Goal: Task Accomplishment & Management: Complete application form

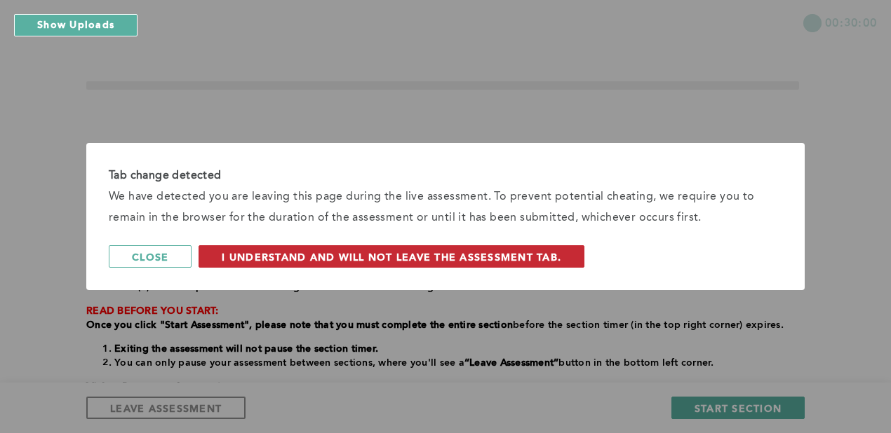
click at [236, 257] on span "I understand and will not leave the assessment tab." at bounding box center [391, 256] width 339 height 13
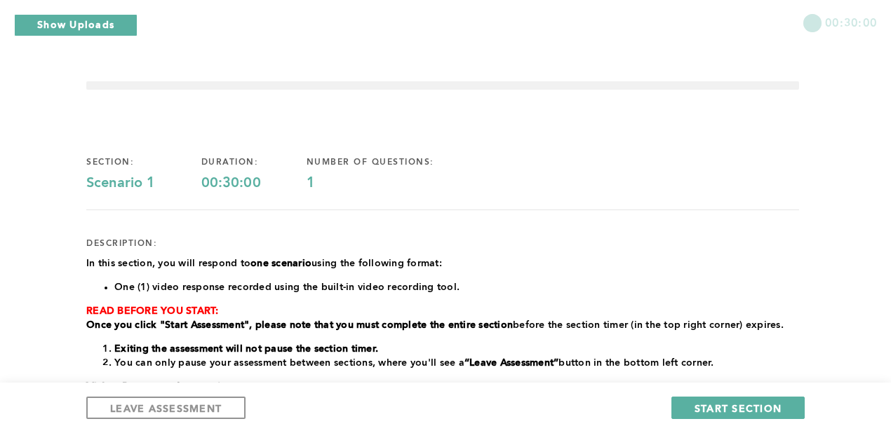
scroll to position [322, 0]
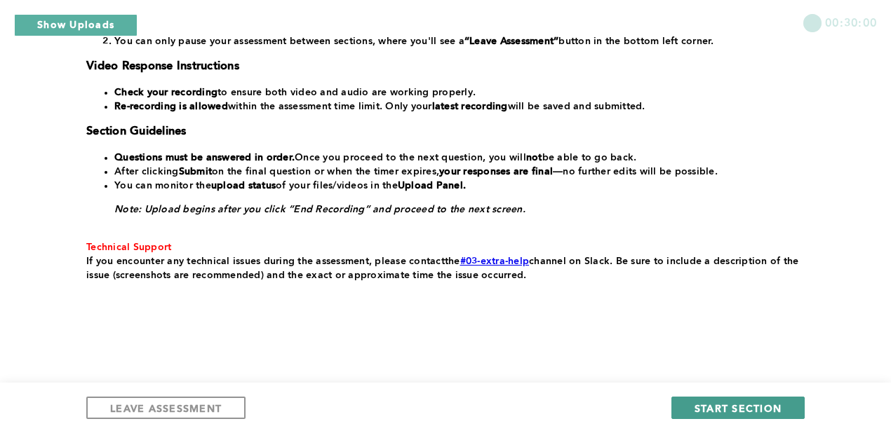
click at [700, 408] on span "START SECTION" at bounding box center [737, 408] width 87 height 13
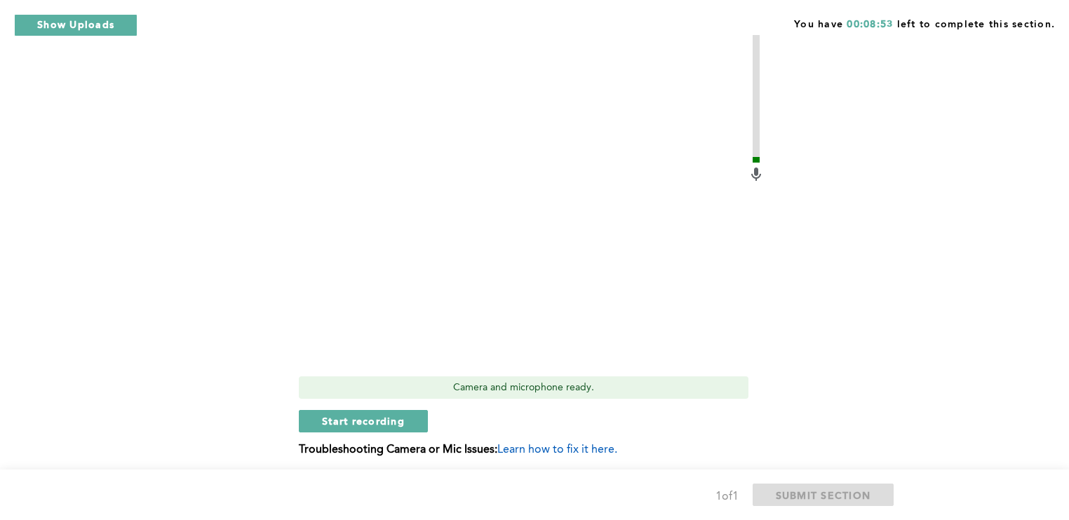
scroll to position [557, 0]
click at [409, 418] on button "Start recording" at bounding box center [363, 420] width 129 height 22
click at [409, 418] on button "Stop recording" at bounding box center [363, 420] width 128 height 22
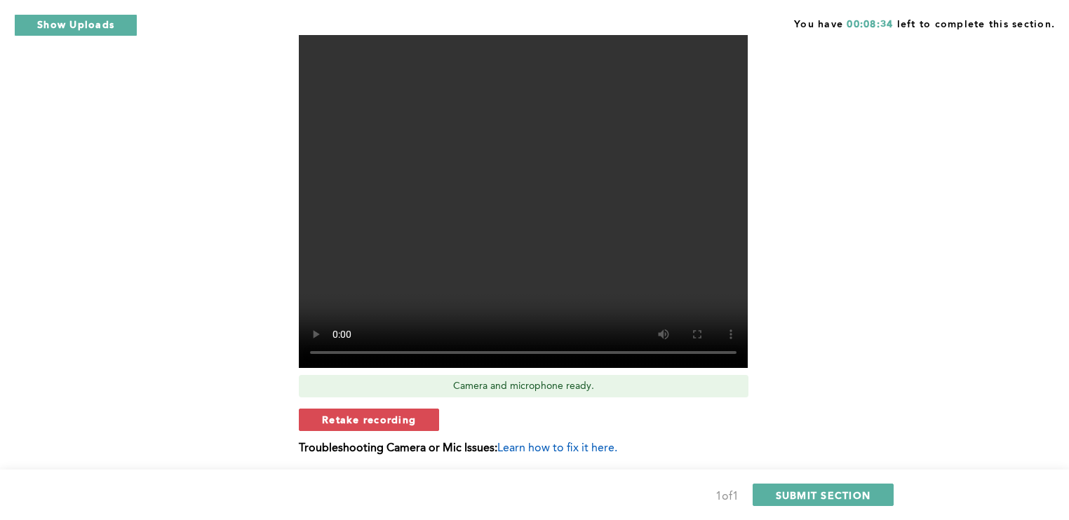
click at [409, 418] on span "Retake recording" at bounding box center [369, 419] width 94 height 13
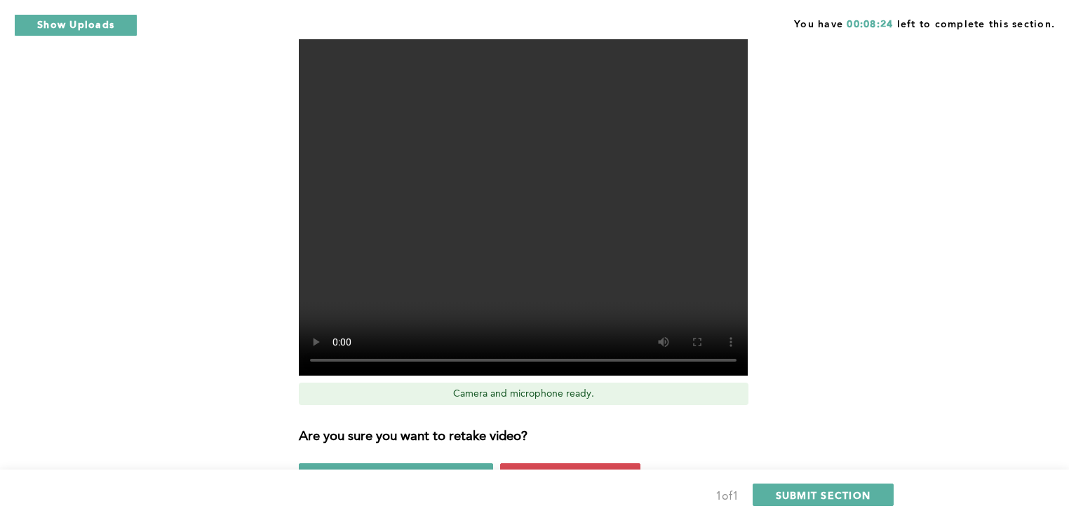
scroll to position [657, 0]
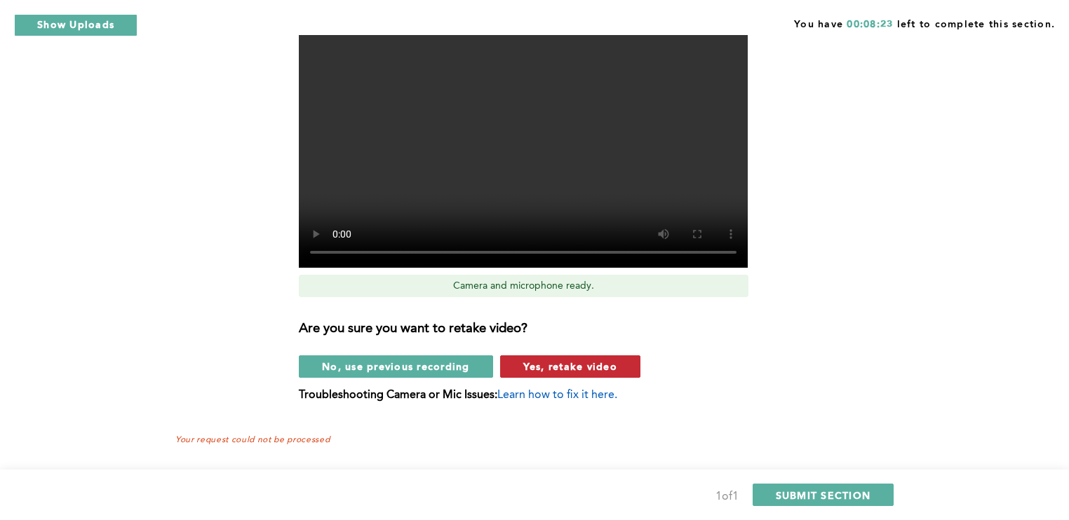
click at [550, 370] on span "Yes, retake video" at bounding box center [570, 366] width 94 height 13
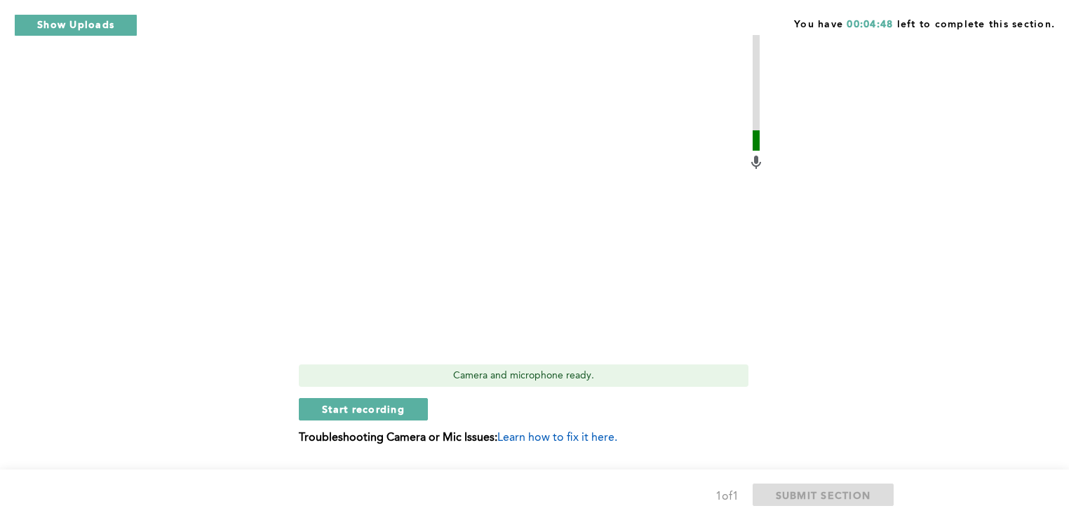
scroll to position [617, 0]
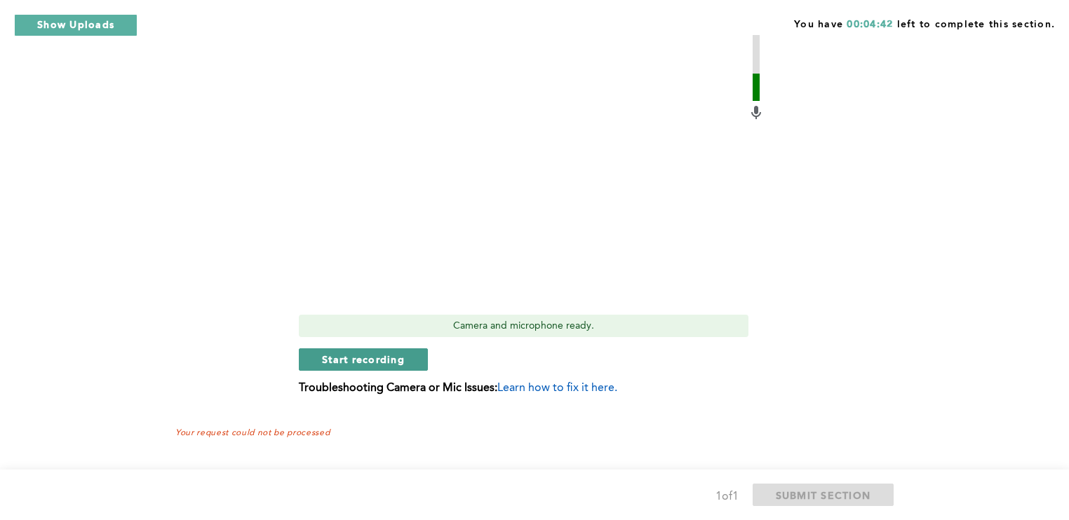
click at [317, 364] on button "Start recording" at bounding box center [363, 360] width 129 height 22
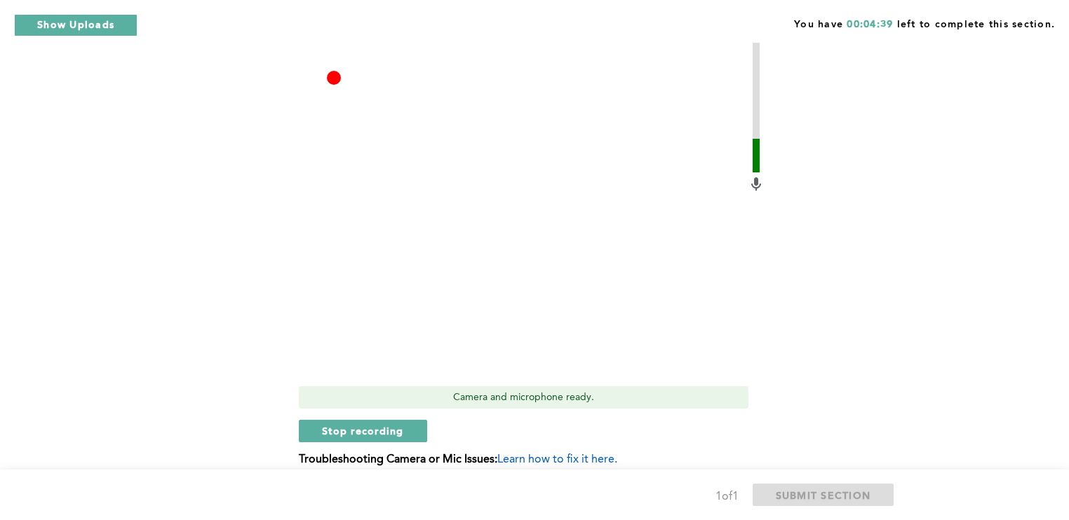
scroll to position [551, 0]
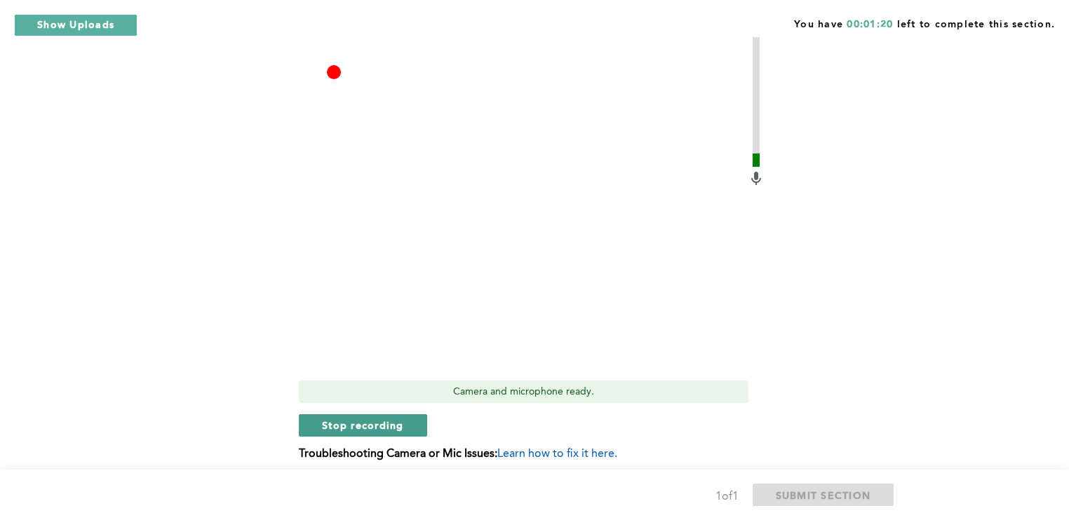
click at [332, 426] on span "Stop recording" at bounding box center [363, 425] width 82 height 13
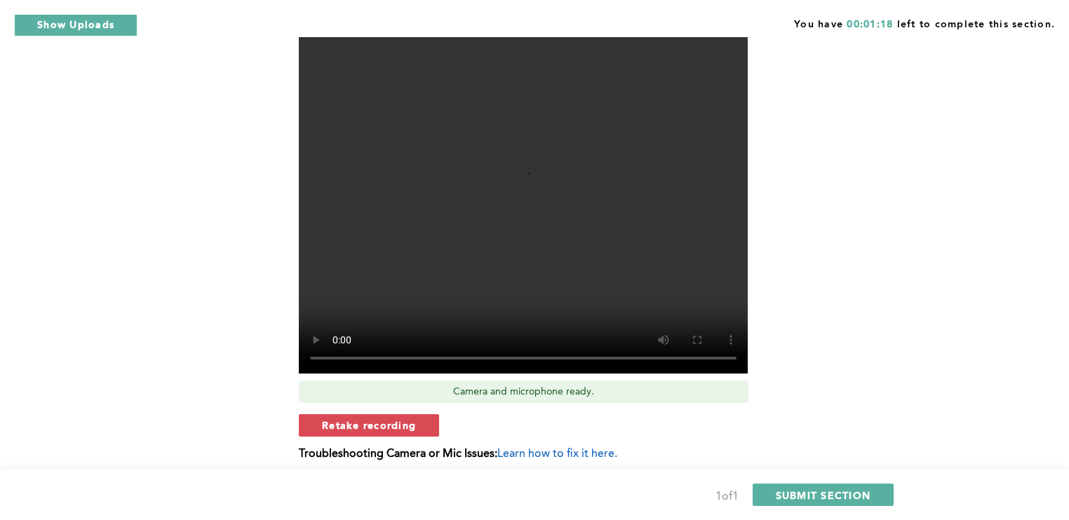
scroll to position [617, 0]
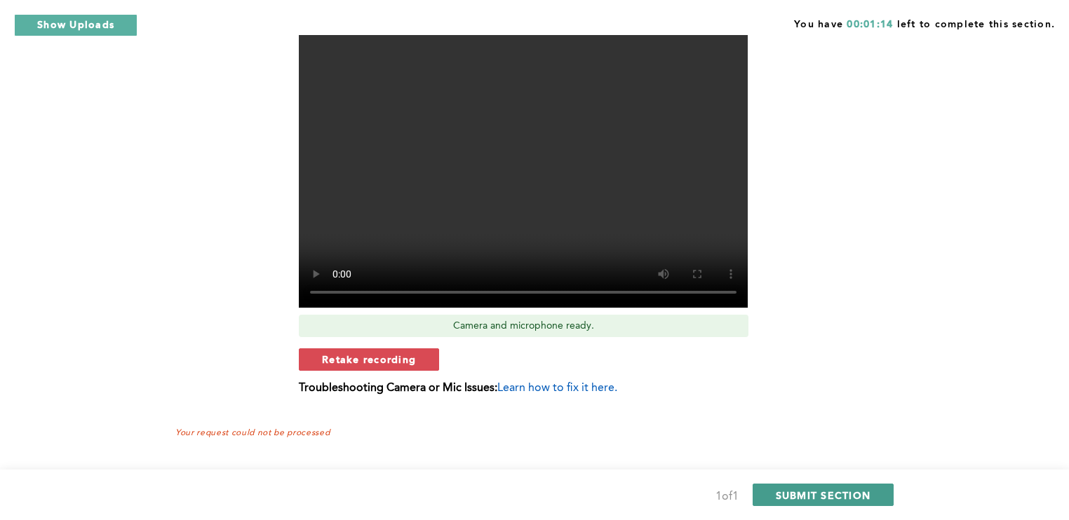
click at [802, 433] on span "SUBMIT SECTION" at bounding box center [823, 495] width 95 height 13
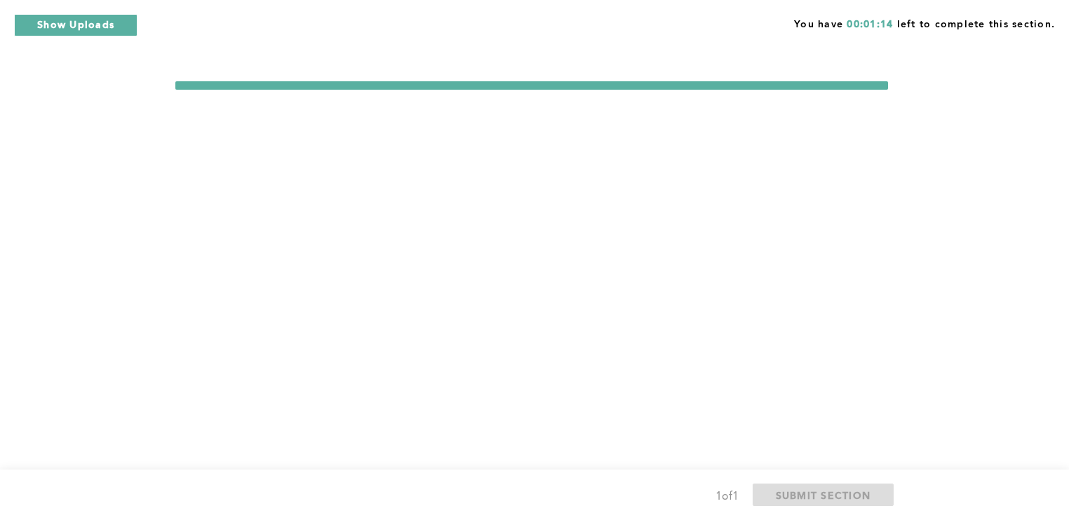
scroll to position [0, 0]
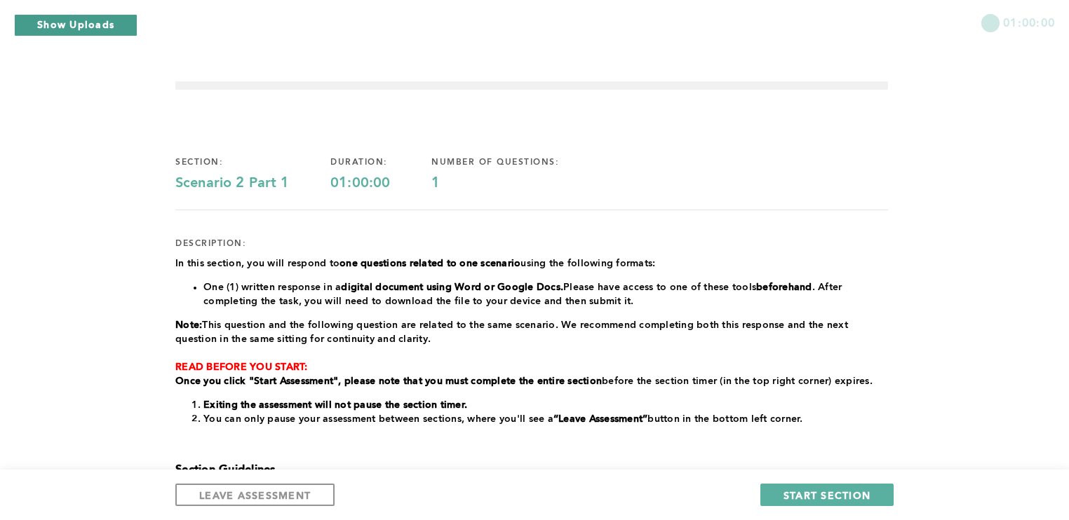
click at [117, 25] on button "Show Uploads" at bounding box center [75, 25] width 123 height 22
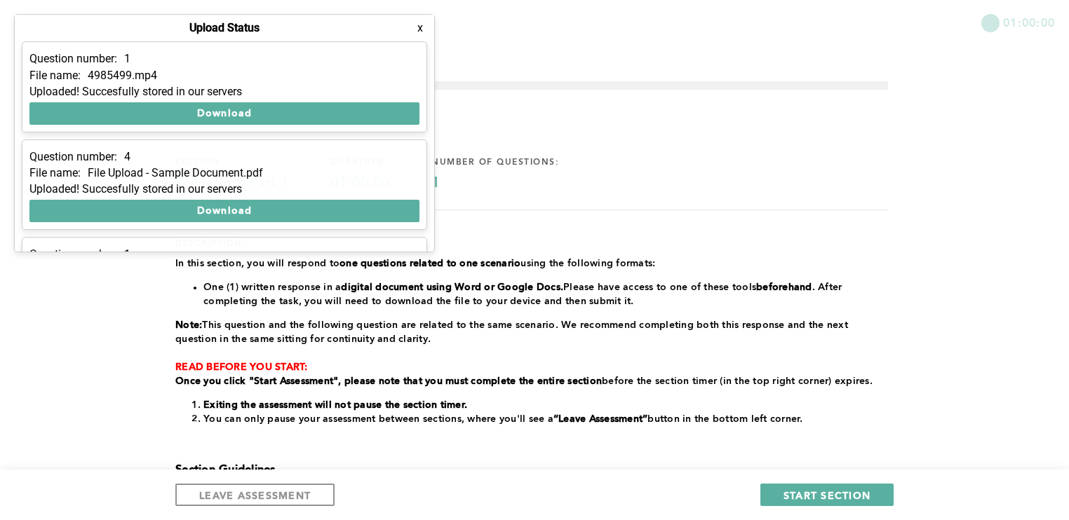
click at [525, 187] on div "1" at bounding box center [515, 183] width 169 height 17
click at [422, 29] on button "x" at bounding box center [420, 28] width 14 height 14
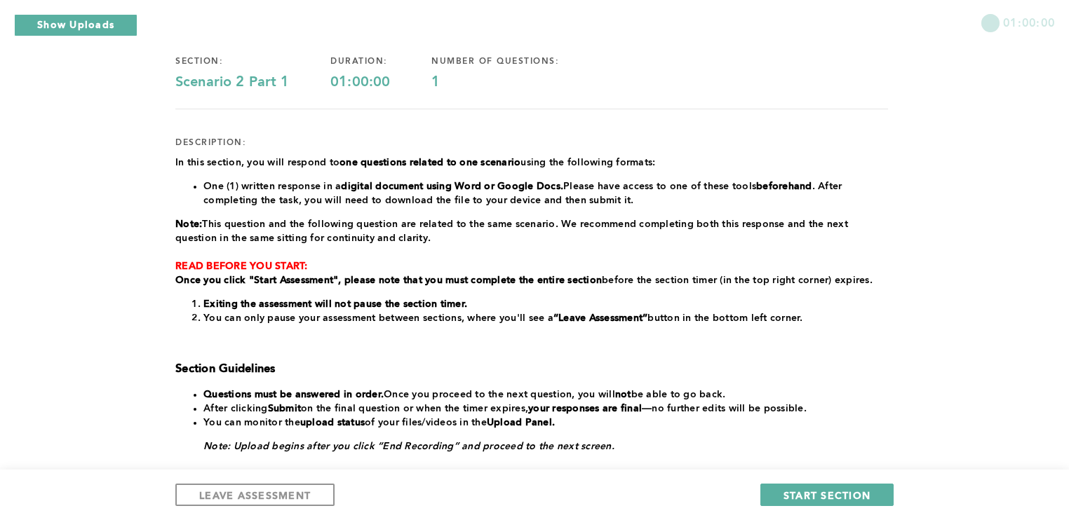
scroll to position [252, 0]
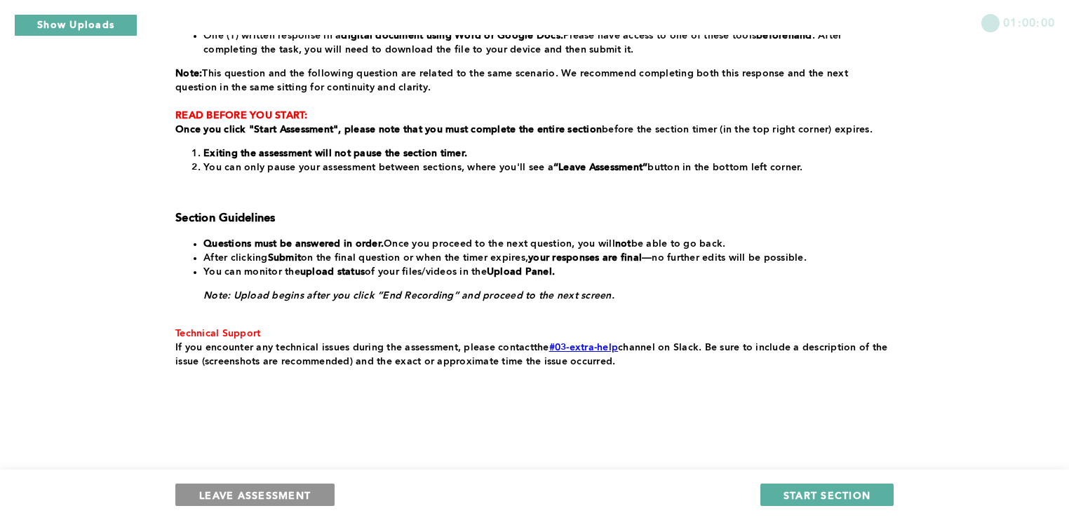
click at [236, 433] on span "LEAVE ASSESSMENT" at bounding box center [255, 495] width 112 height 13
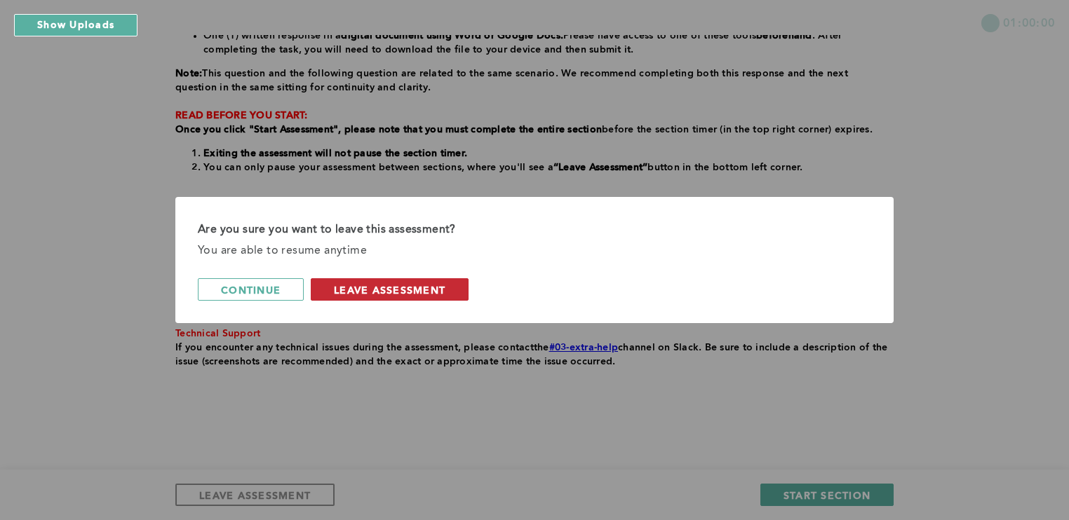
click at [351, 295] on span "leave assessment" at bounding box center [390, 289] width 112 height 13
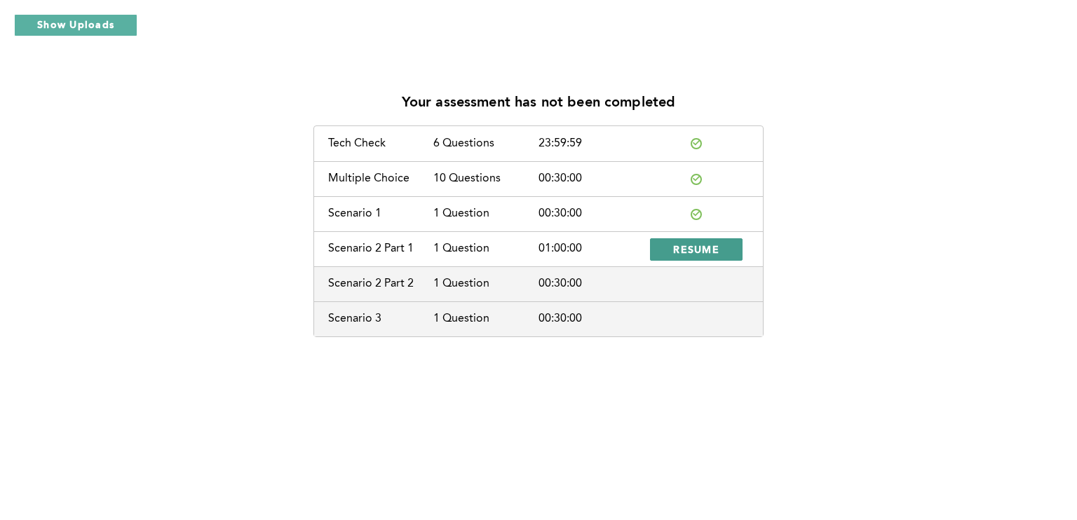
click at [683, 256] on button "RESUME" at bounding box center [696, 249] width 93 height 22
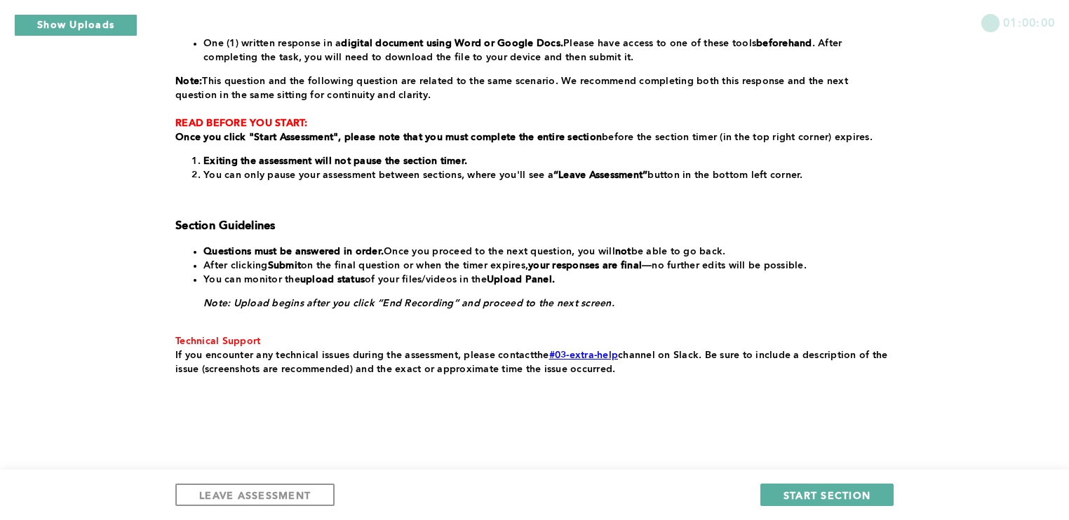
scroll to position [252, 0]
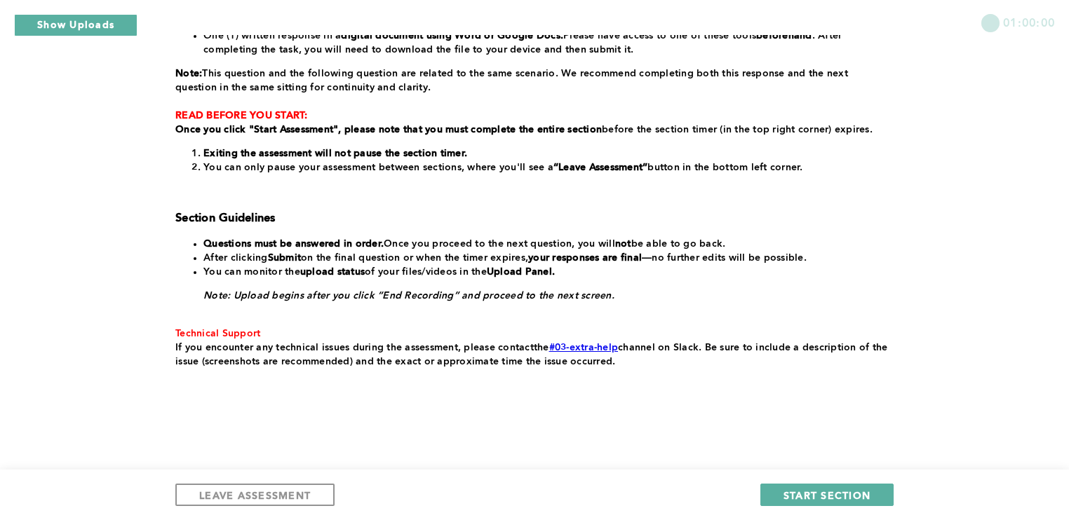
click at [580, 346] on link "#03-extra-help" at bounding box center [583, 348] width 69 height 10
